Goal: Task Accomplishment & Management: Use online tool/utility

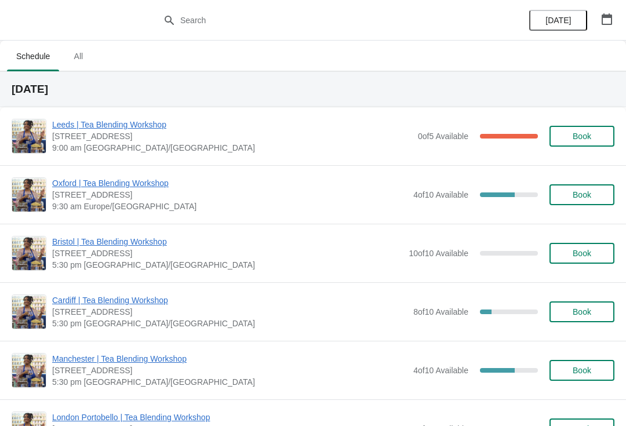
click at [84, 120] on span "Leeds | Tea Blending Workshop" at bounding box center [232, 125] width 360 height 12
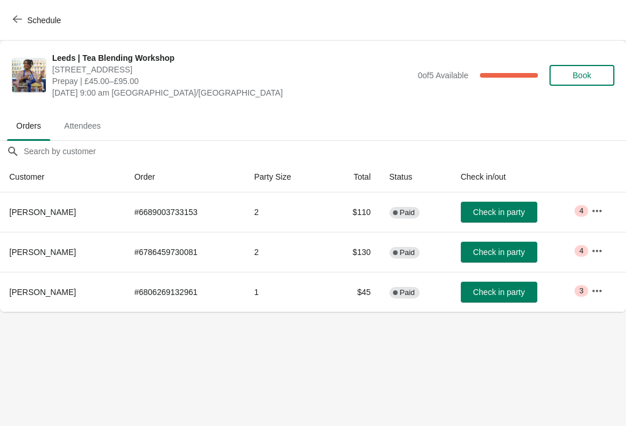
click at [592, 206] on icon "button" at bounding box center [598, 211] width 12 height 12
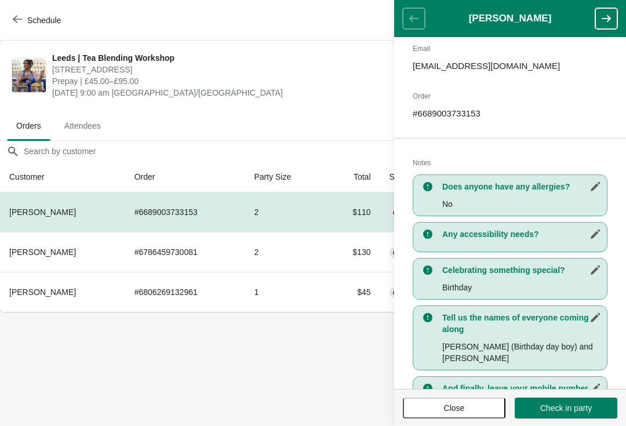
scroll to position [139, 0]
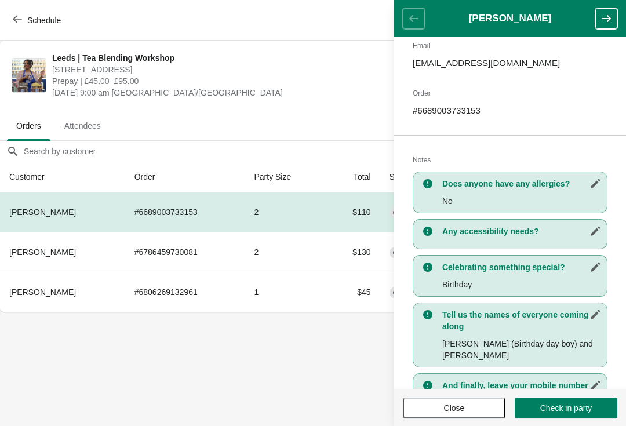
click at [445, 404] on span "Close" at bounding box center [454, 408] width 21 height 9
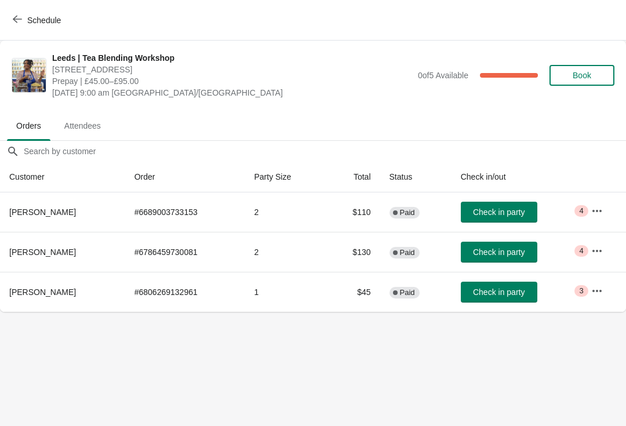
click at [602, 250] on icon "button" at bounding box center [597, 250] width 9 height 2
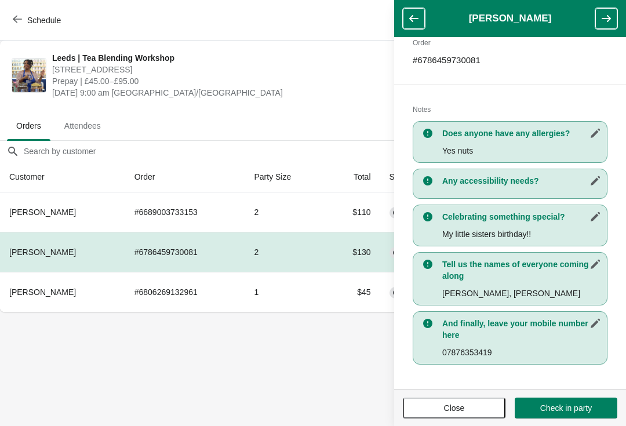
scroll to position [190, 0]
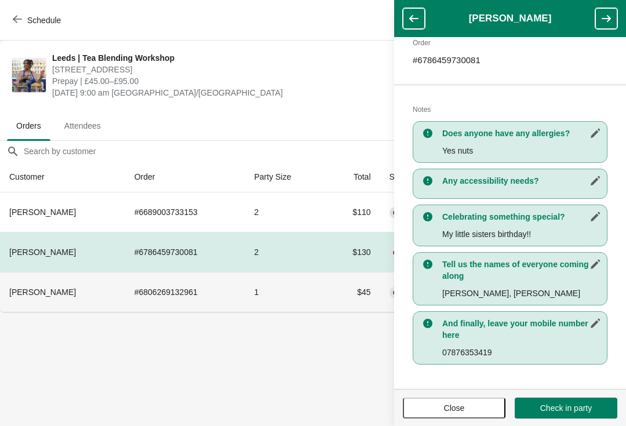
click at [220, 282] on td "# 6806269132961" at bounding box center [185, 292] width 120 height 40
click at [452, 398] on button "Close" at bounding box center [454, 408] width 103 height 21
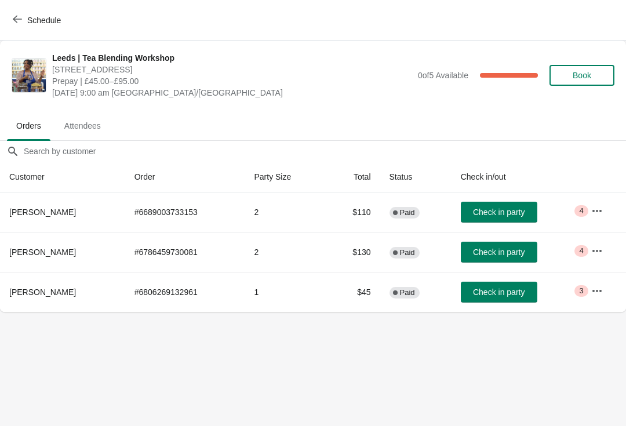
click at [615, 287] on td "Critical 3" at bounding box center [604, 292] width 44 height 40
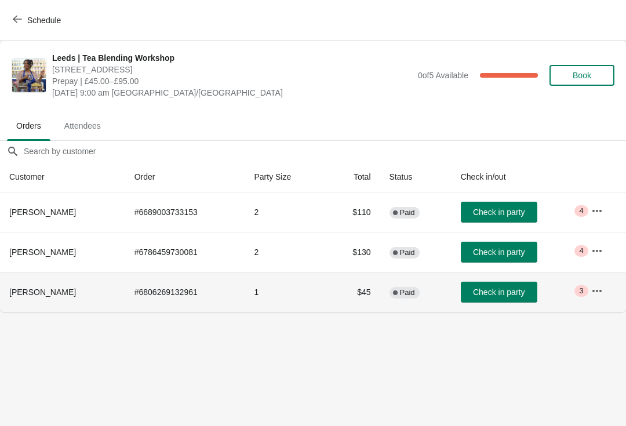
click at [599, 292] on icon "button" at bounding box center [597, 290] width 9 height 2
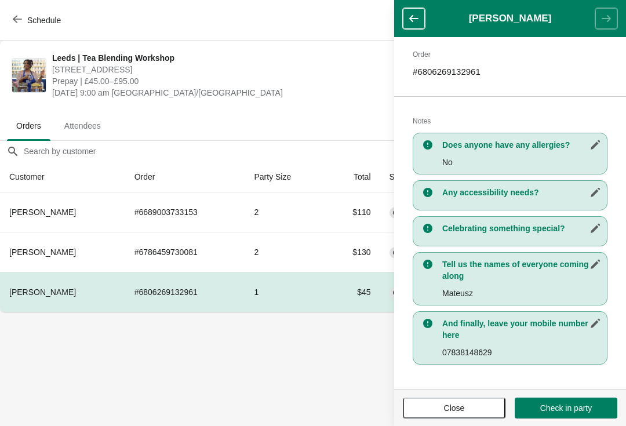
scroll to position [178, 0]
click at [93, 120] on span "Attendees" at bounding box center [82, 125] width 55 height 21
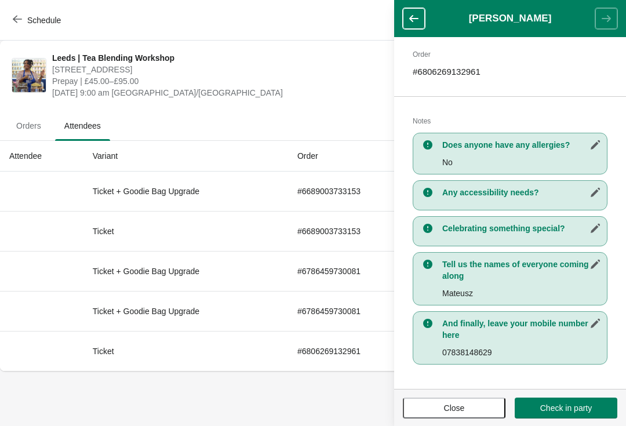
click at [458, 404] on span "Close" at bounding box center [454, 408] width 21 height 9
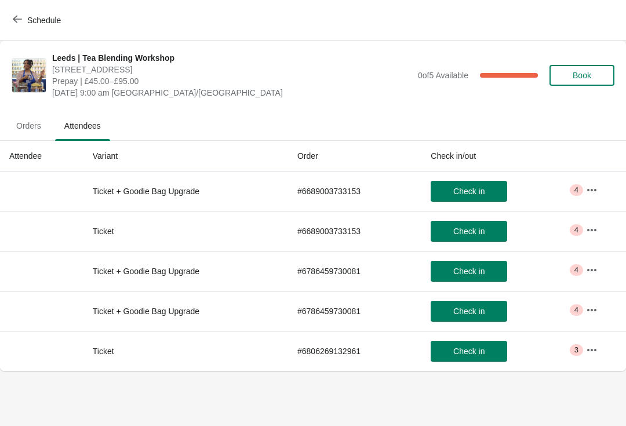
click at [21, 117] on span "Orders" at bounding box center [28, 125] width 43 height 21
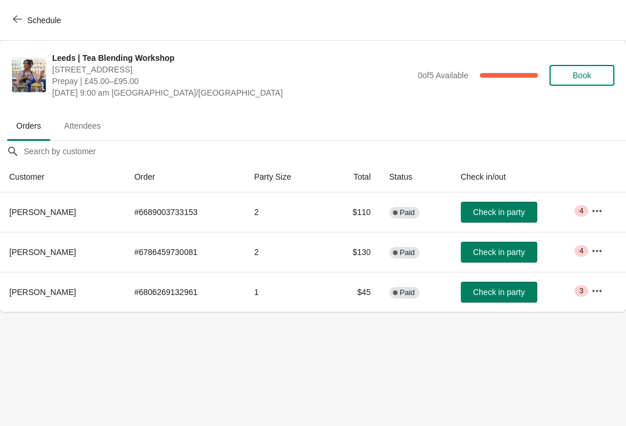
click at [78, 125] on span "Attendees" at bounding box center [82, 125] width 55 height 21
